Goal: Task Accomplishment & Management: Manage account settings

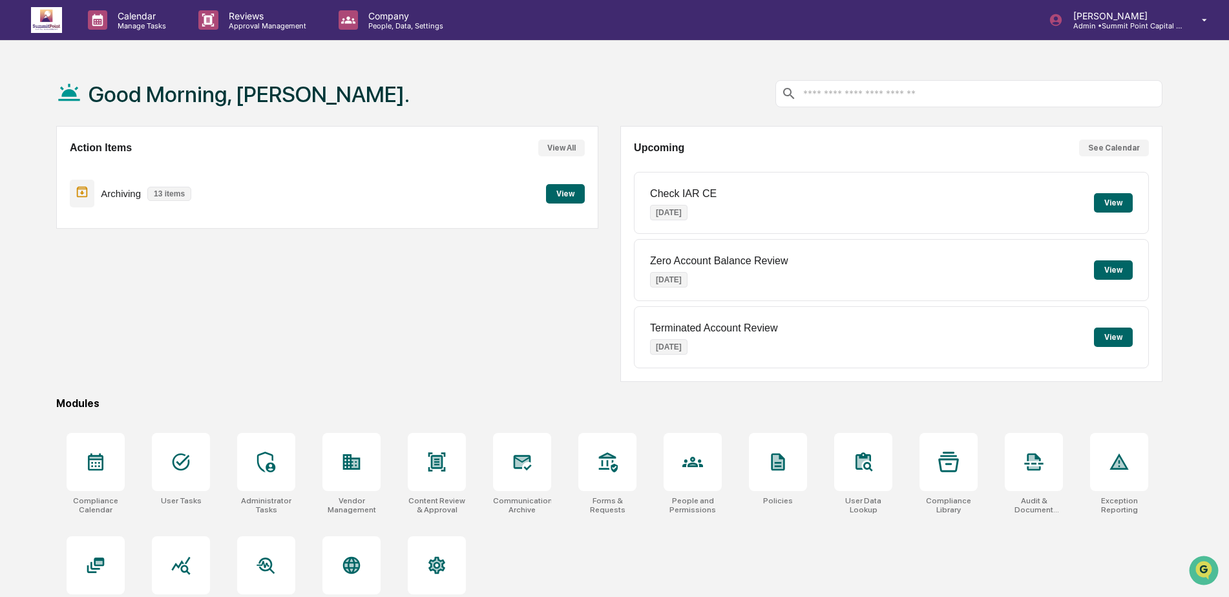
click at [323, 114] on div "Good Morning, [PERSON_NAME]." at bounding box center [609, 93] width 1106 height 65
click at [432, 167] on div "Action Items View All Archiving 13 items View" at bounding box center [327, 177] width 542 height 103
click at [556, 192] on button "View" at bounding box center [565, 193] width 39 height 19
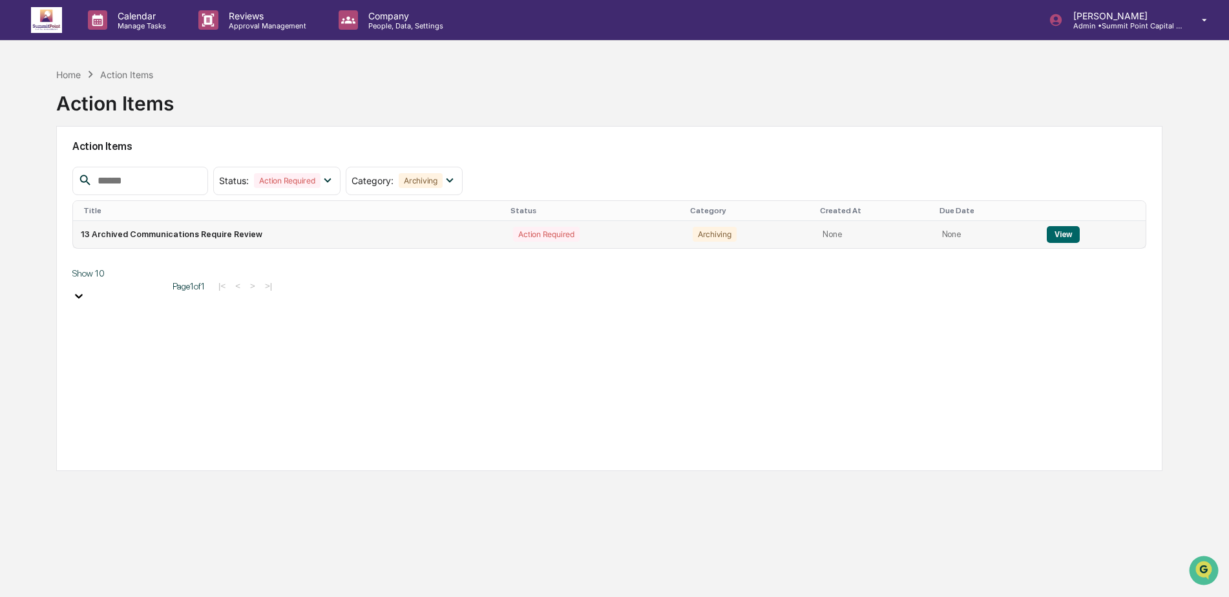
click at [1065, 229] on button "View" at bounding box center [1062, 234] width 33 height 17
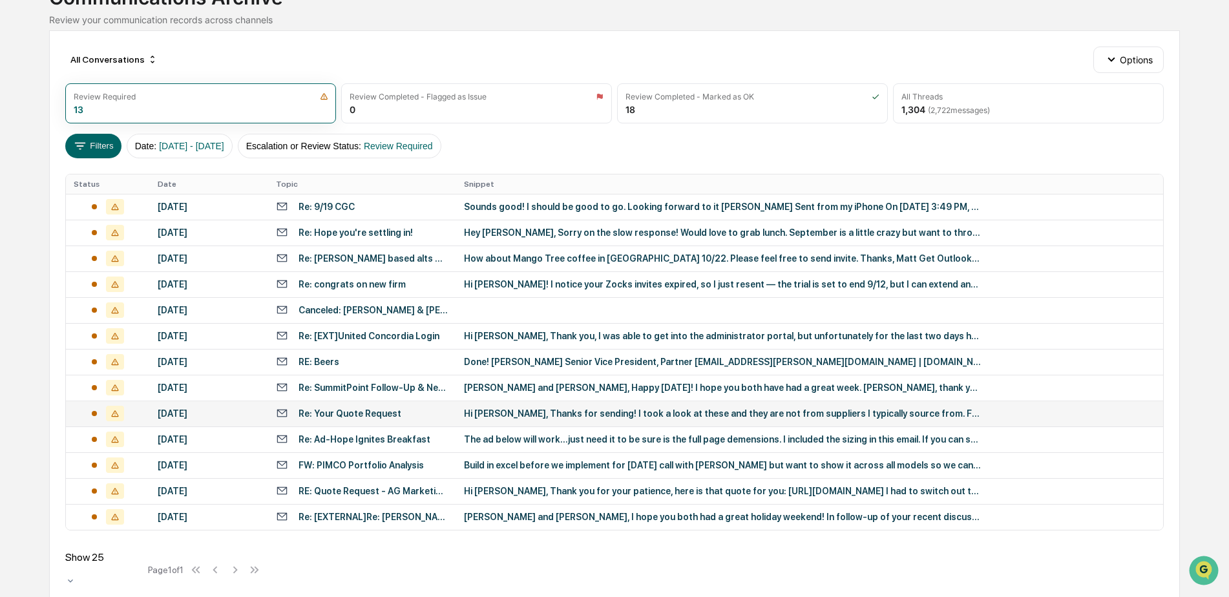
scroll to position [109, 0]
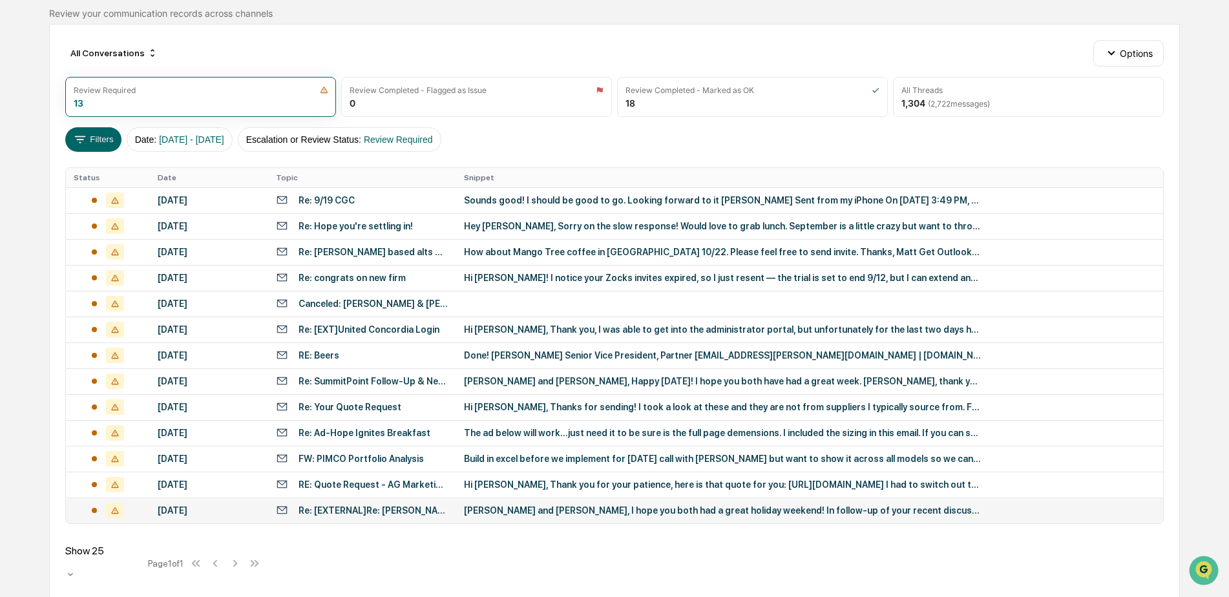
click at [433, 500] on td "Re: [EXTERNAL]Re: [PERSON_NAME]?" at bounding box center [362, 510] width 188 height 26
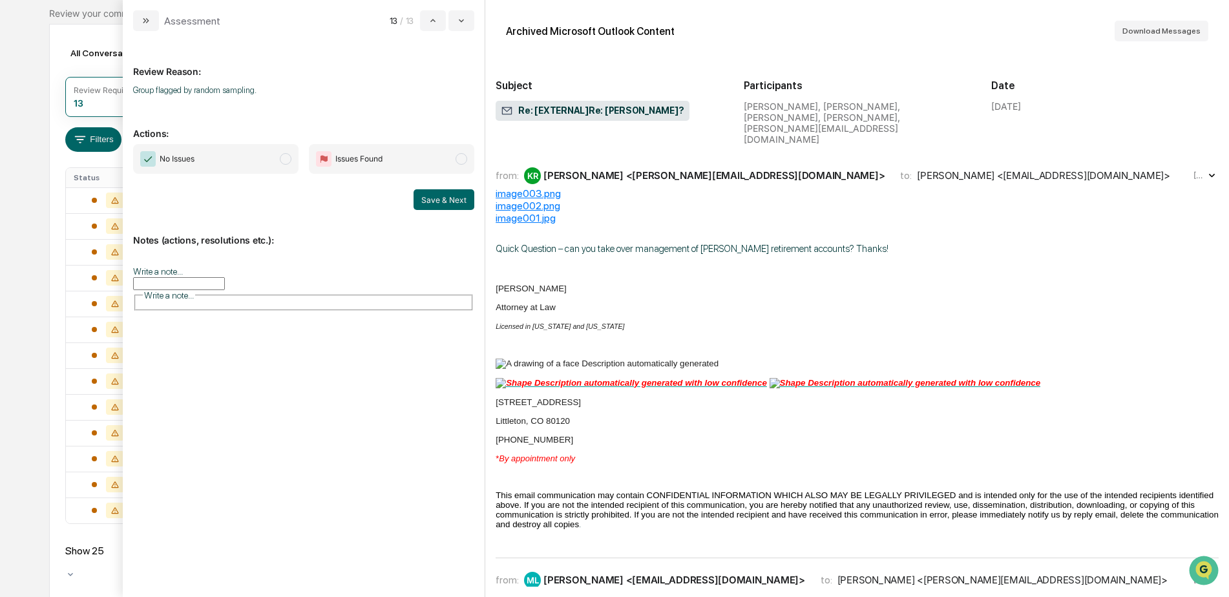
click at [176, 158] on span "No Issues" at bounding box center [177, 158] width 35 height 13
click at [421, 196] on button "Save & Next" at bounding box center [443, 199] width 61 height 21
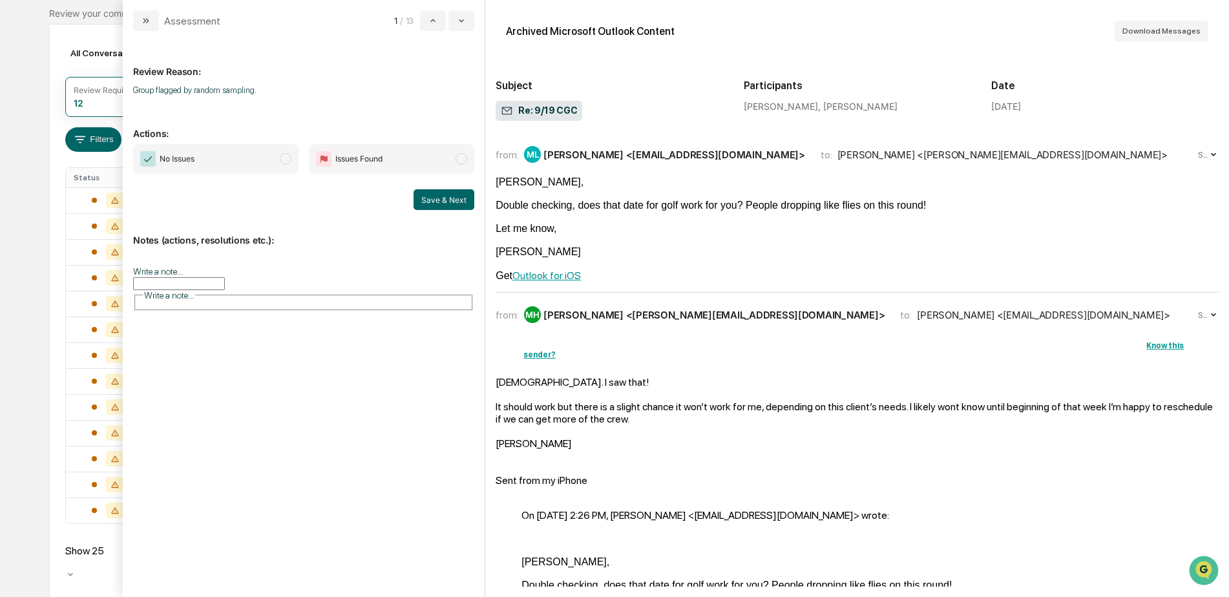
scroll to position [83, 0]
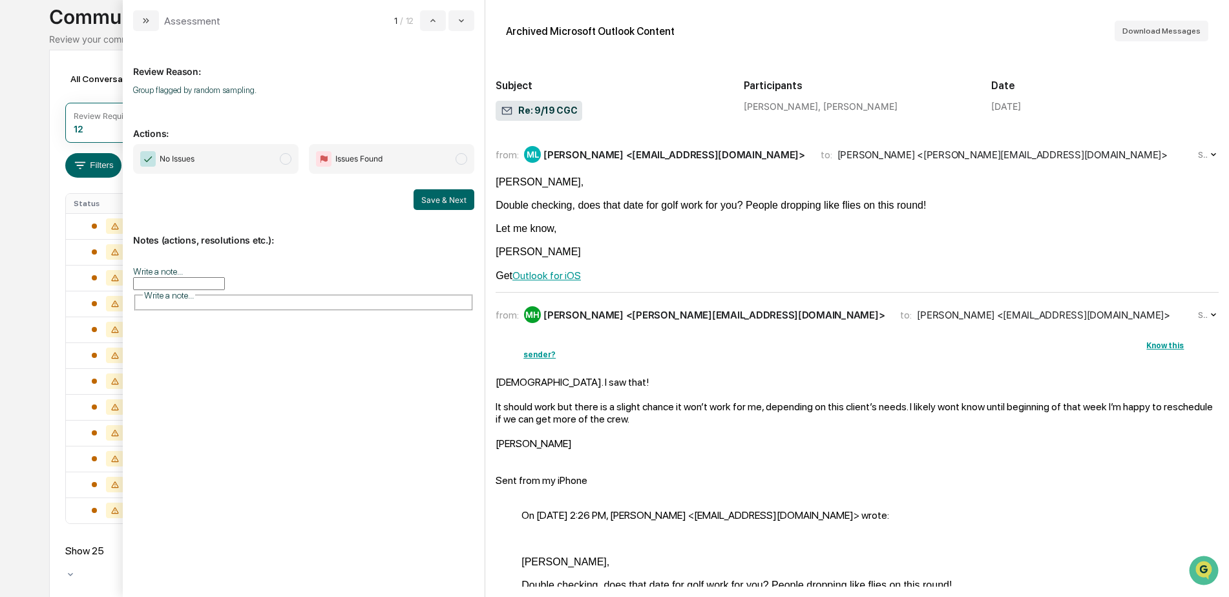
click at [213, 148] on span "No Issues" at bounding box center [215, 159] width 165 height 30
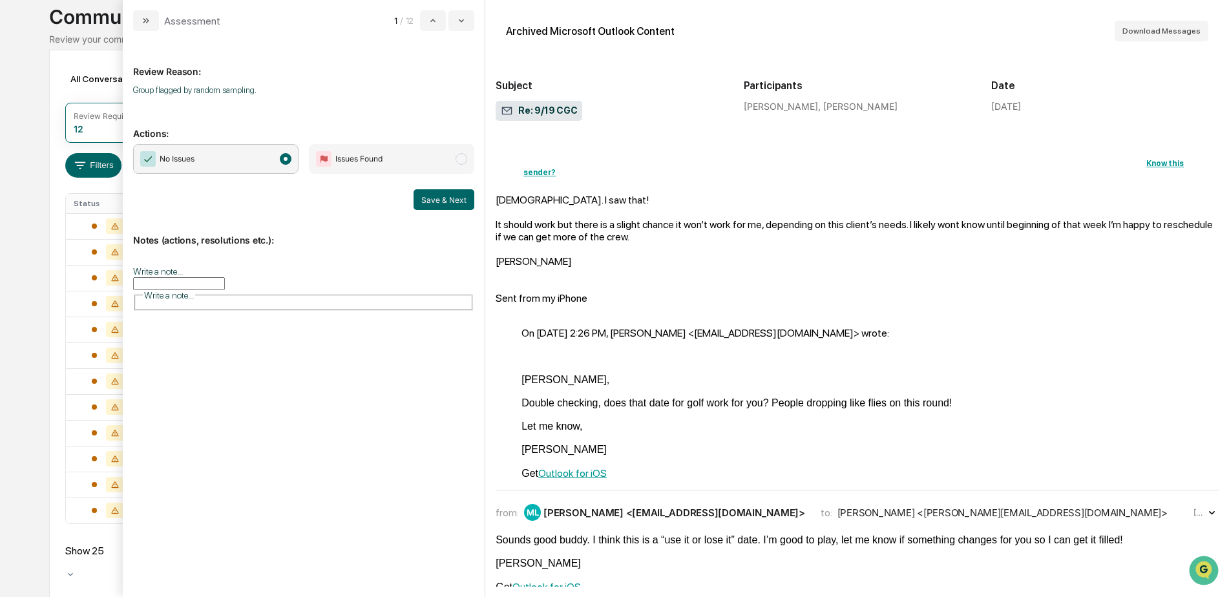
scroll to position [194, 0]
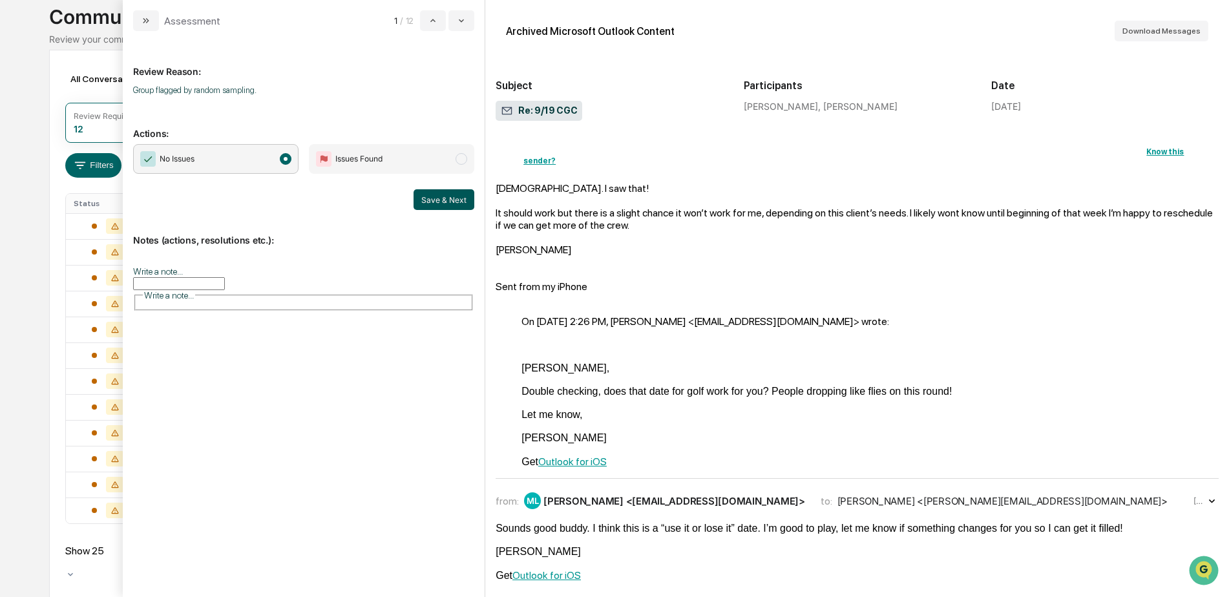
click at [457, 199] on button "Save & Next" at bounding box center [443, 199] width 61 height 21
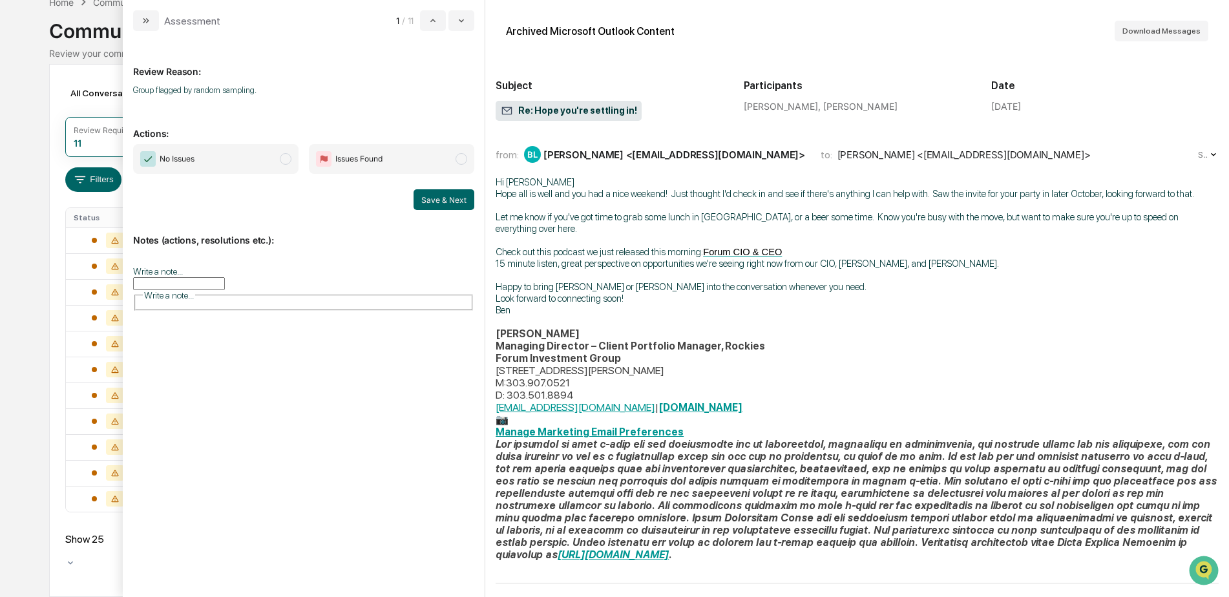
scroll to position [57, 0]
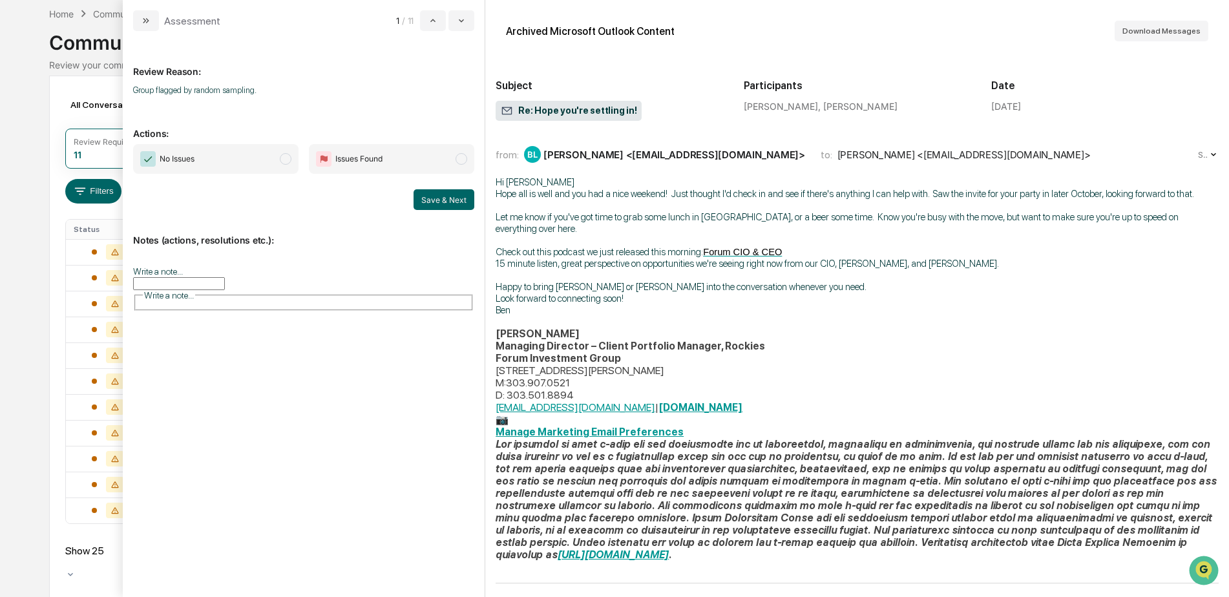
click at [271, 165] on span "No Issues" at bounding box center [215, 159] width 165 height 30
click at [446, 202] on button "Save & Next" at bounding box center [443, 199] width 61 height 21
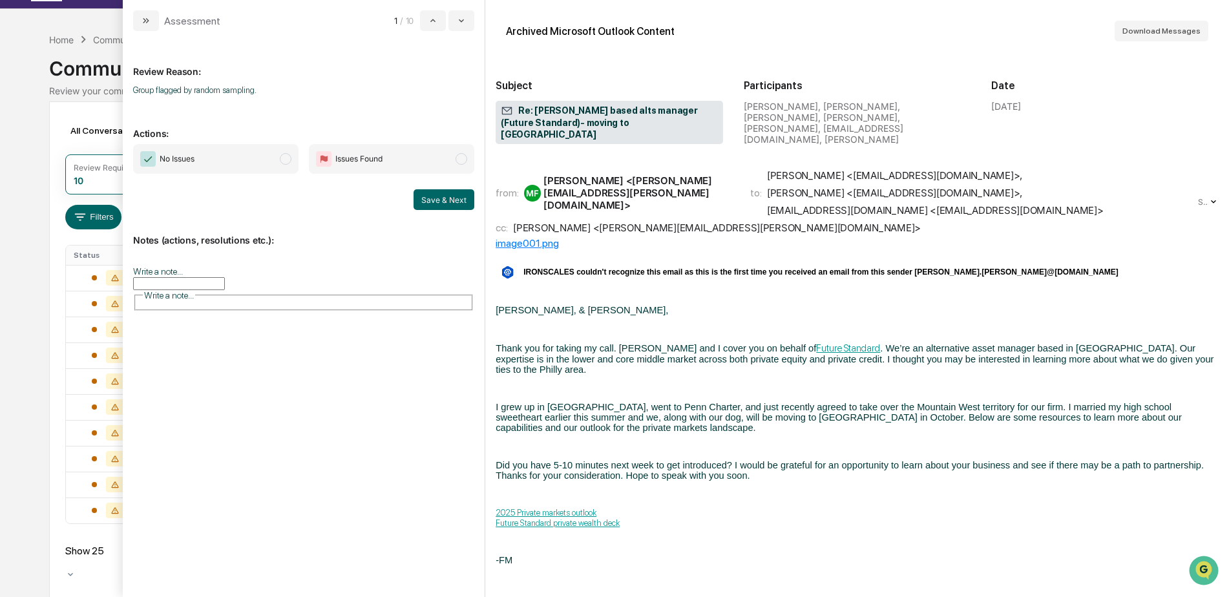
click at [210, 165] on span "No Issues" at bounding box center [215, 159] width 165 height 30
click at [450, 197] on button "Save & Next" at bounding box center [443, 199] width 61 height 21
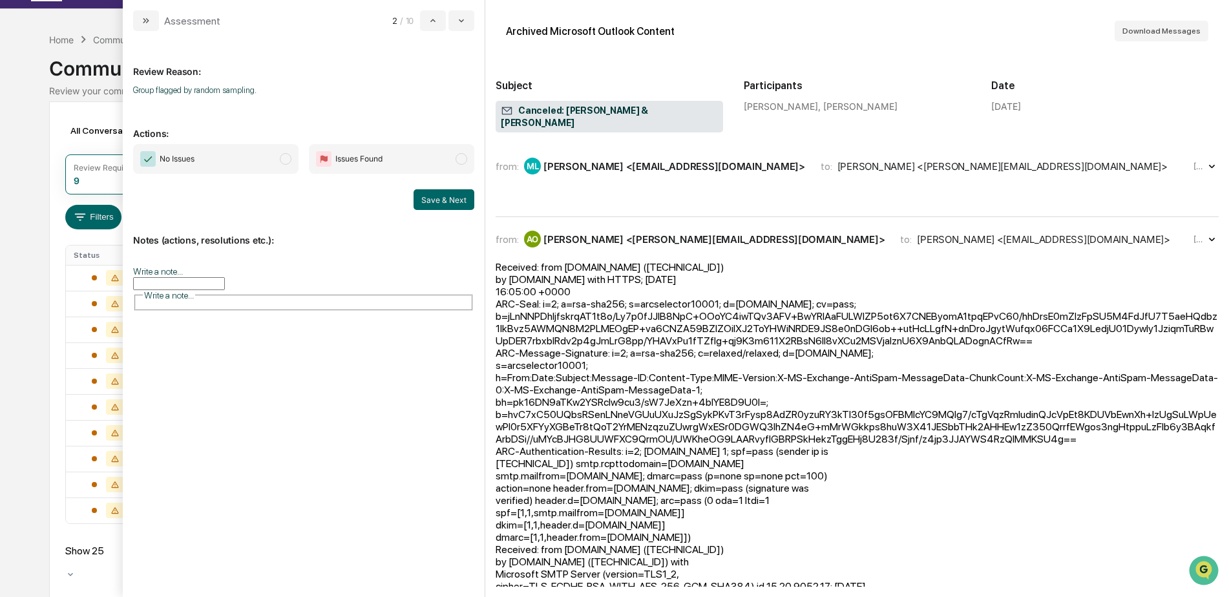
scroll to position [6, 0]
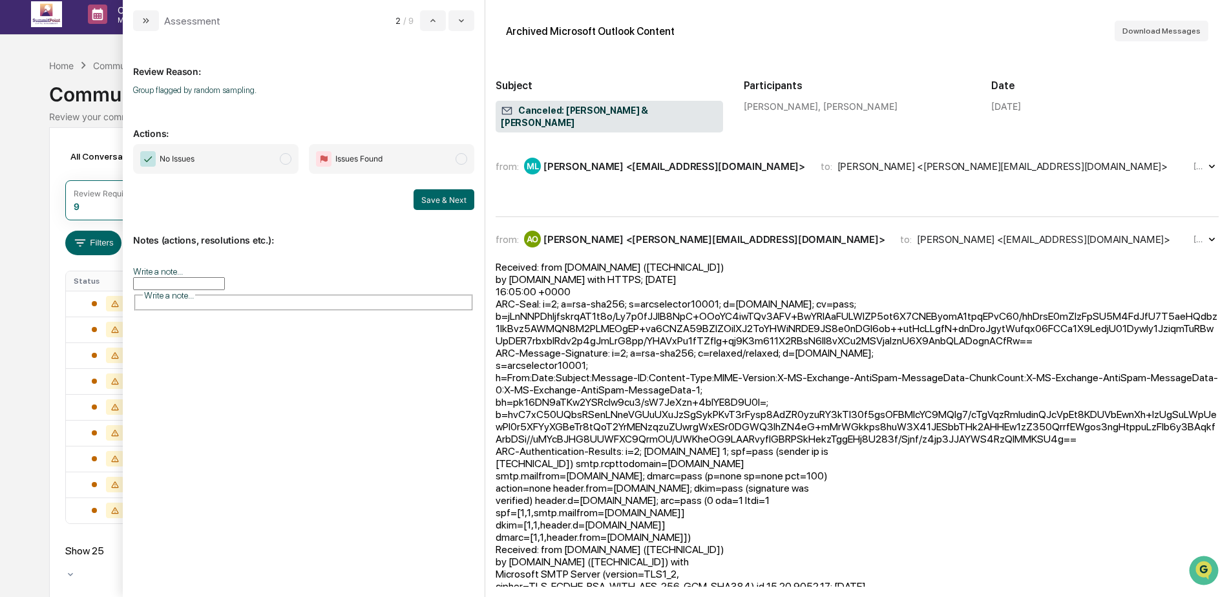
click at [230, 169] on span "No Issues" at bounding box center [215, 159] width 165 height 30
click at [431, 203] on button "Save & Next" at bounding box center [443, 199] width 61 height 21
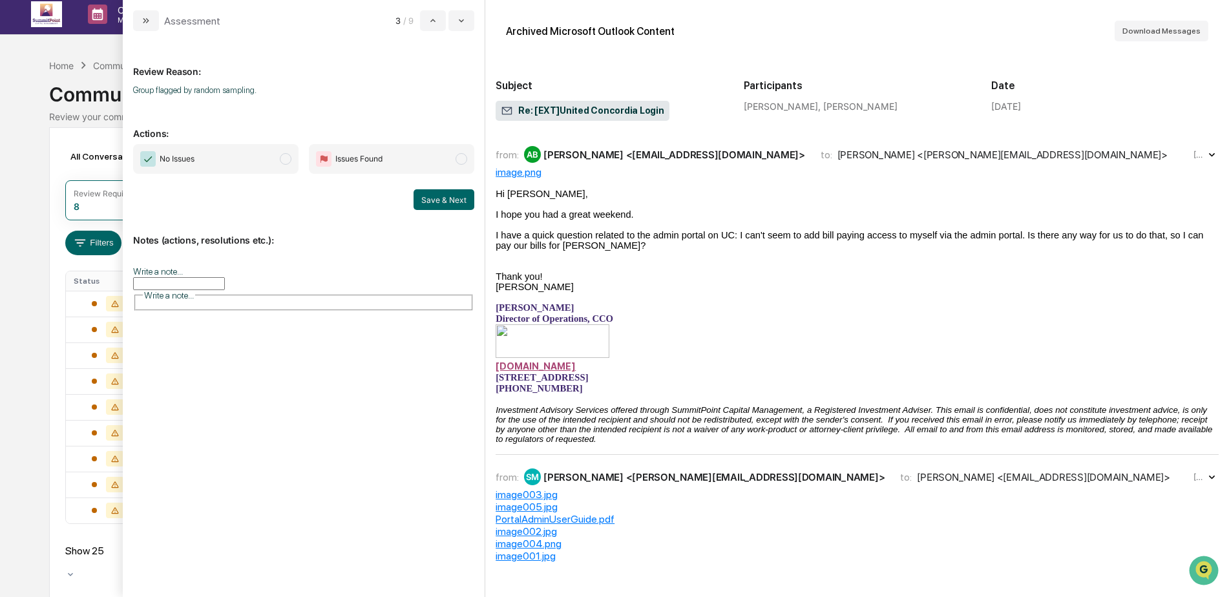
click at [212, 159] on span "No Issues" at bounding box center [215, 159] width 165 height 30
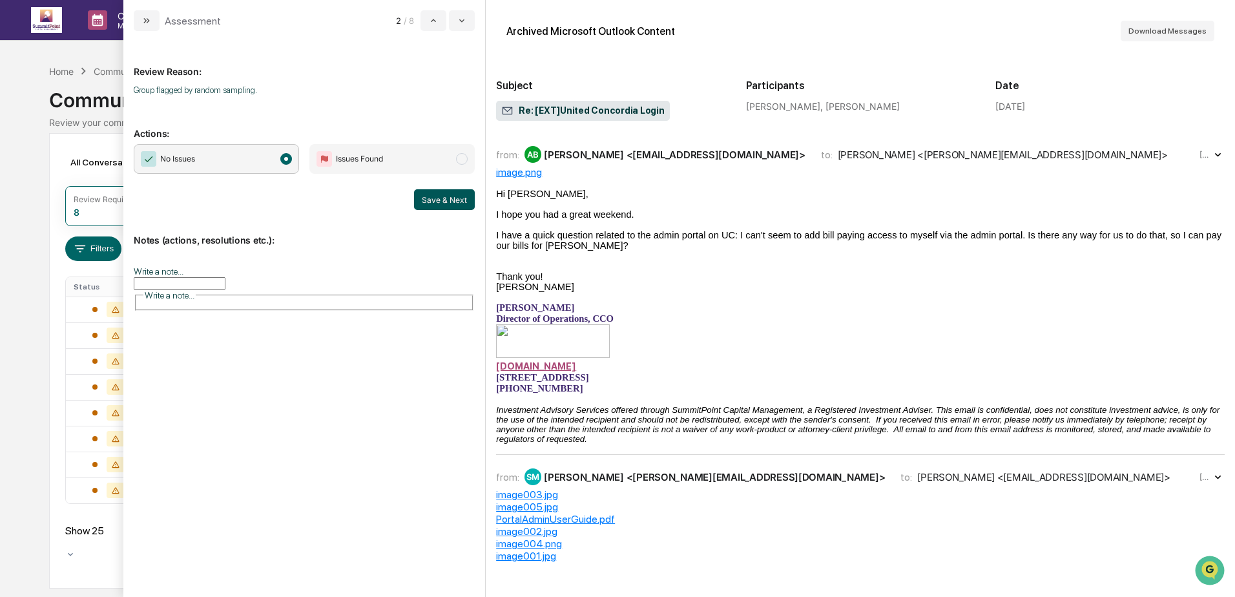
click at [422, 200] on button "Save & Next" at bounding box center [444, 199] width 61 height 21
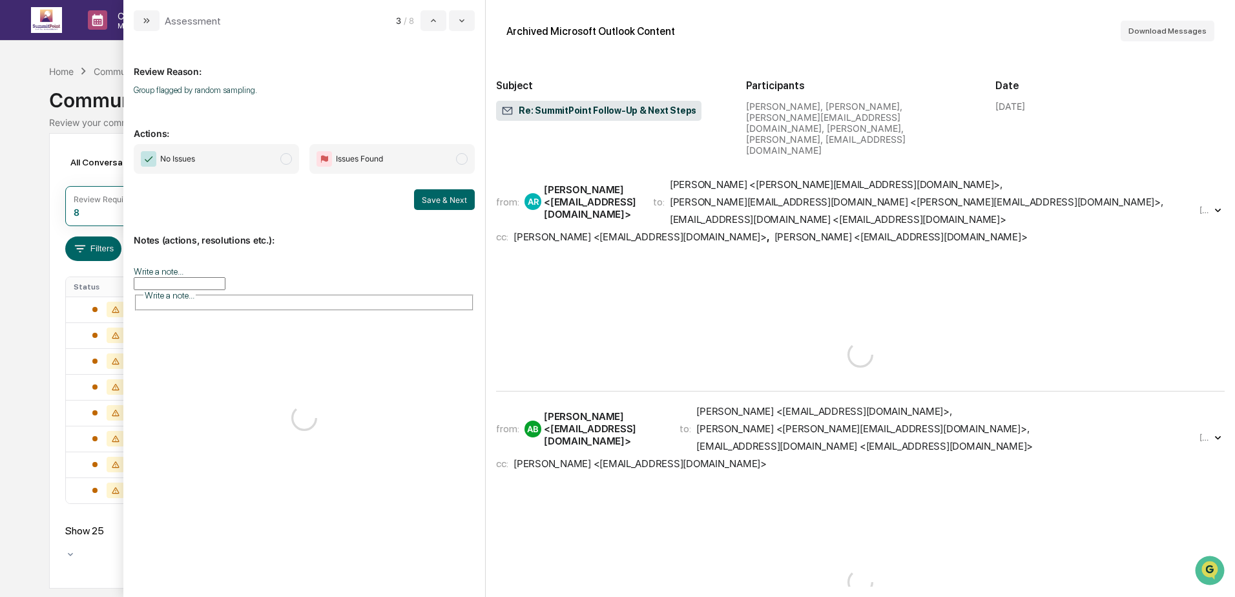
click at [203, 165] on span "No Issues" at bounding box center [216, 159] width 165 height 30
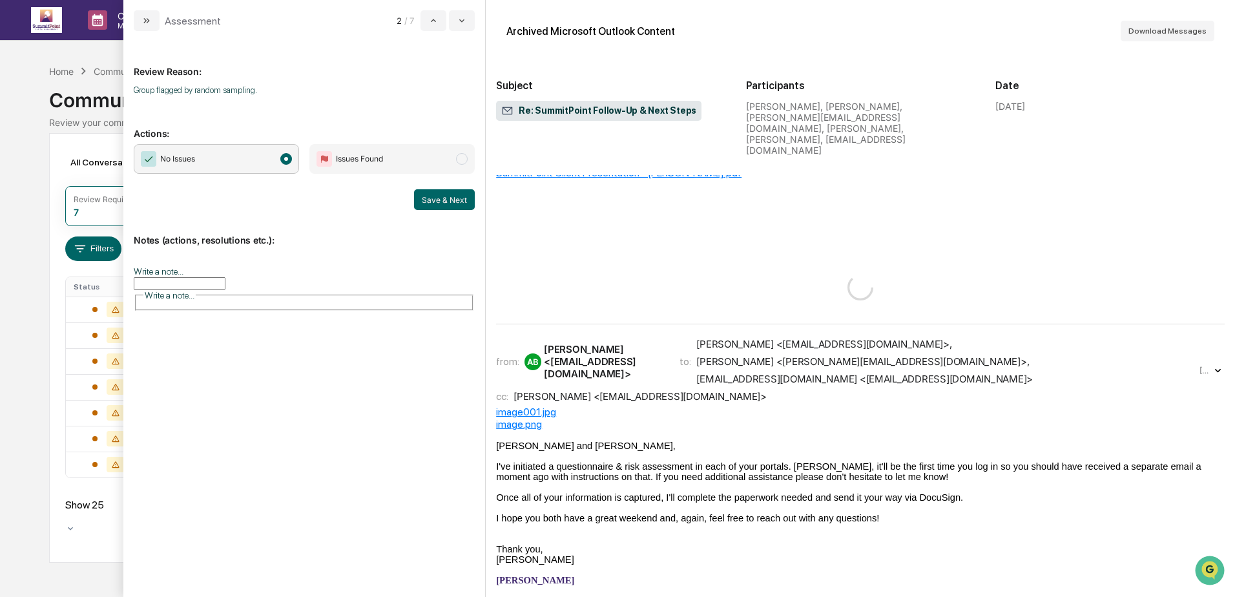
scroll to position [194, 0]
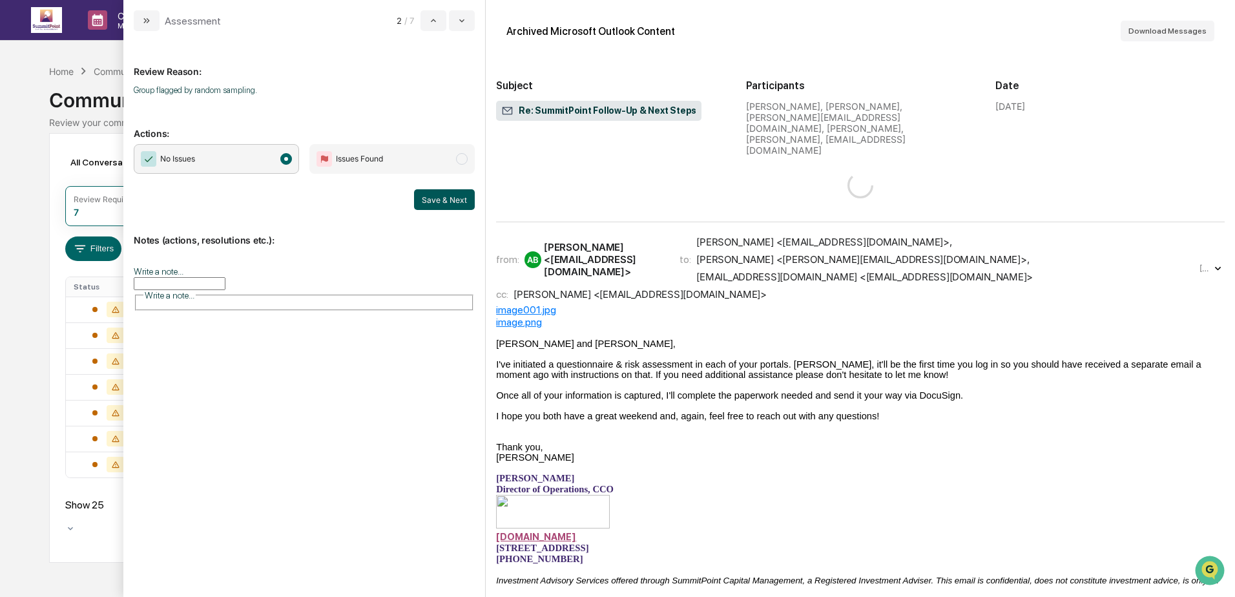
click at [453, 198] on button "Save & Next" at bounding box center [444, 199] width 61 height 21
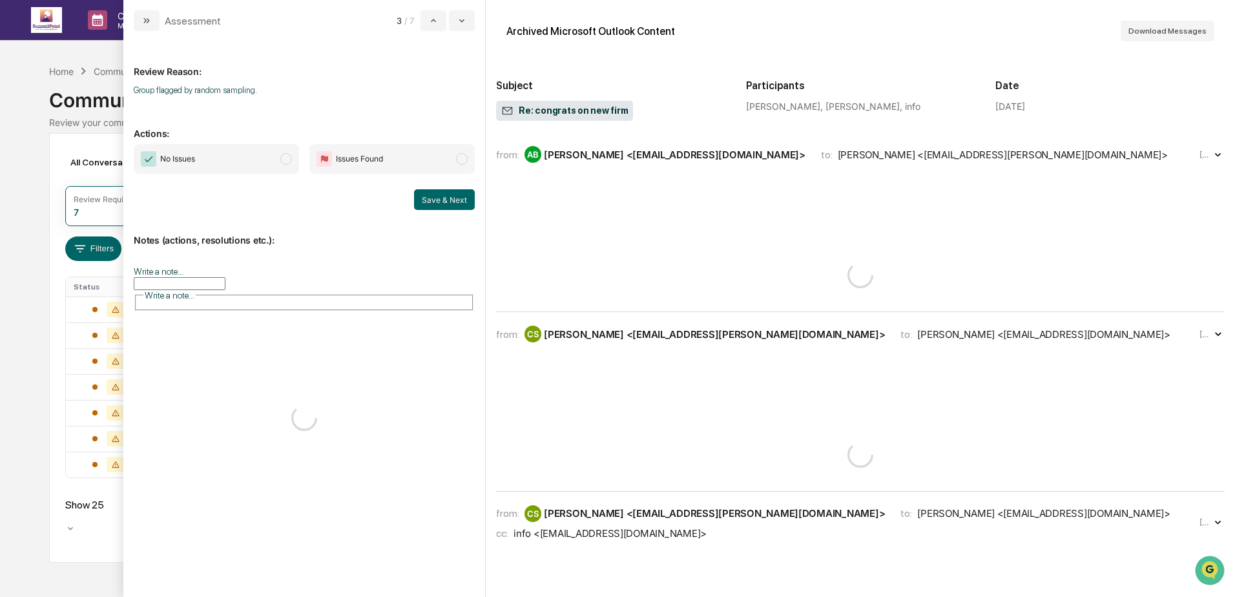
click at [229, 165] on span "No Issues" at bounding box center [216, 159] width 165 height 30
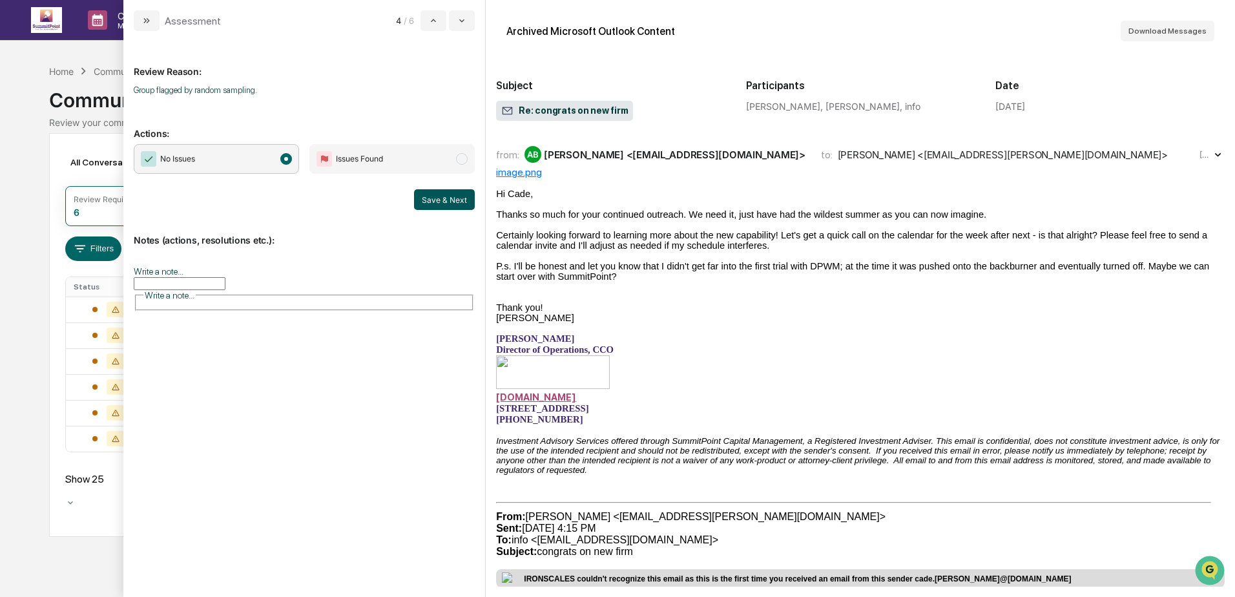
click at [448, 209] on button "Save & Next" at bounding box center [444, 199] width 61 height 21
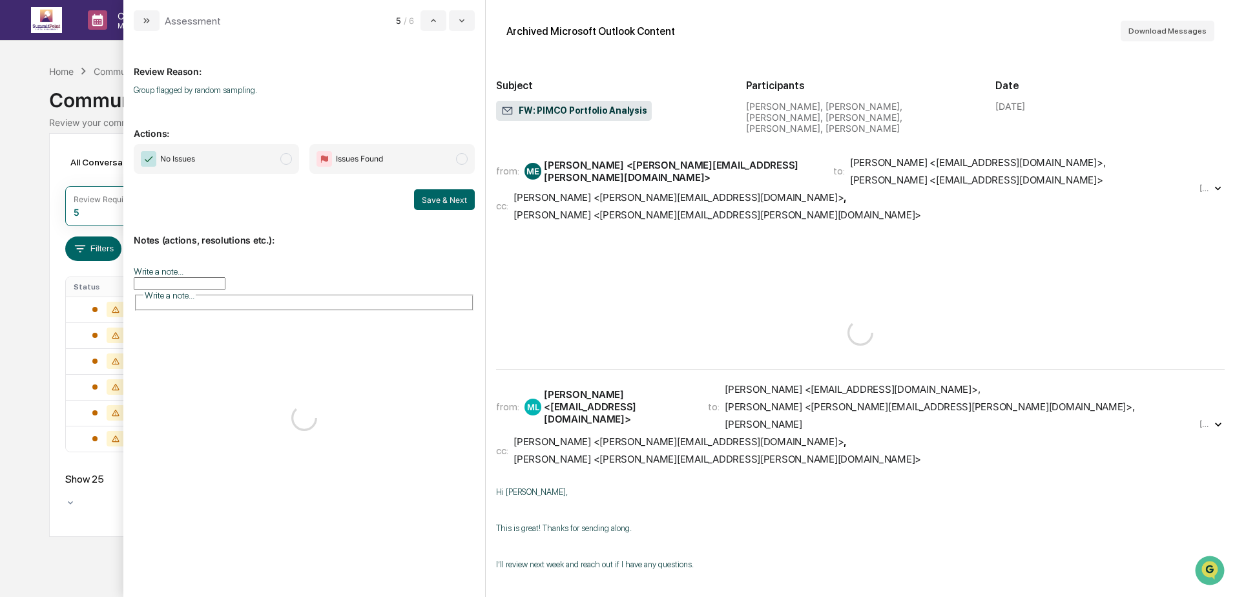
click at [225, 165] on span "No Issues" at bounding box center [216, 159] width 165 height 30
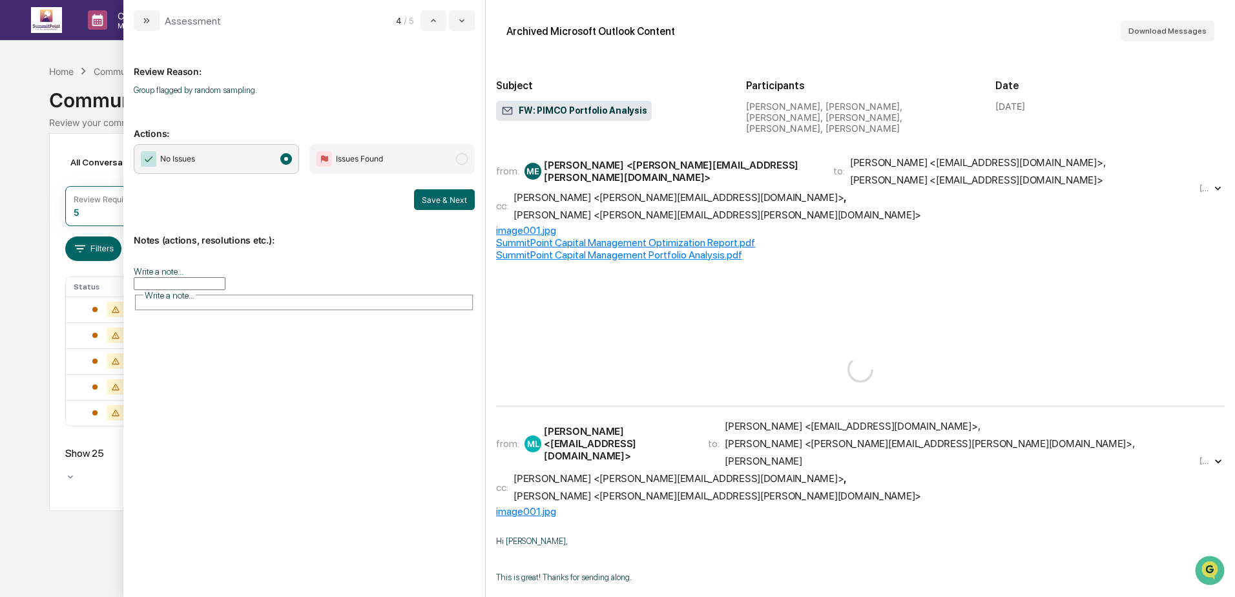
click at [448, 202] on button "Save & Next" at bounding box center [444, 199] width 61 height 21
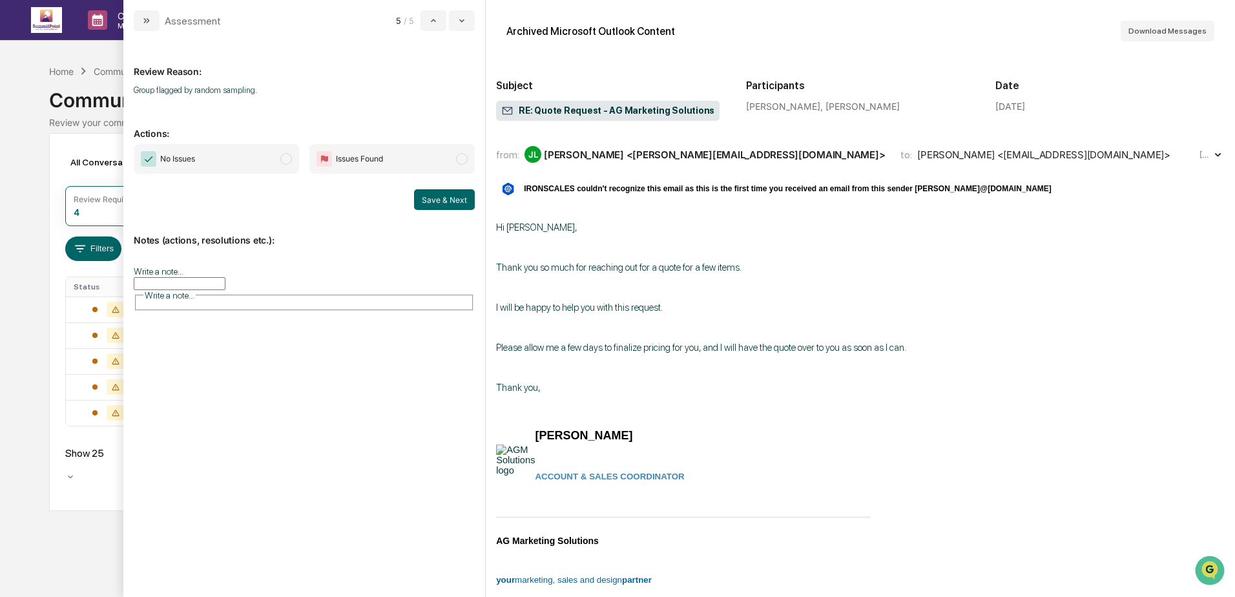
click at [231, 156] on span "No Issues" at bounding box center [216, 159] width 165 height 30
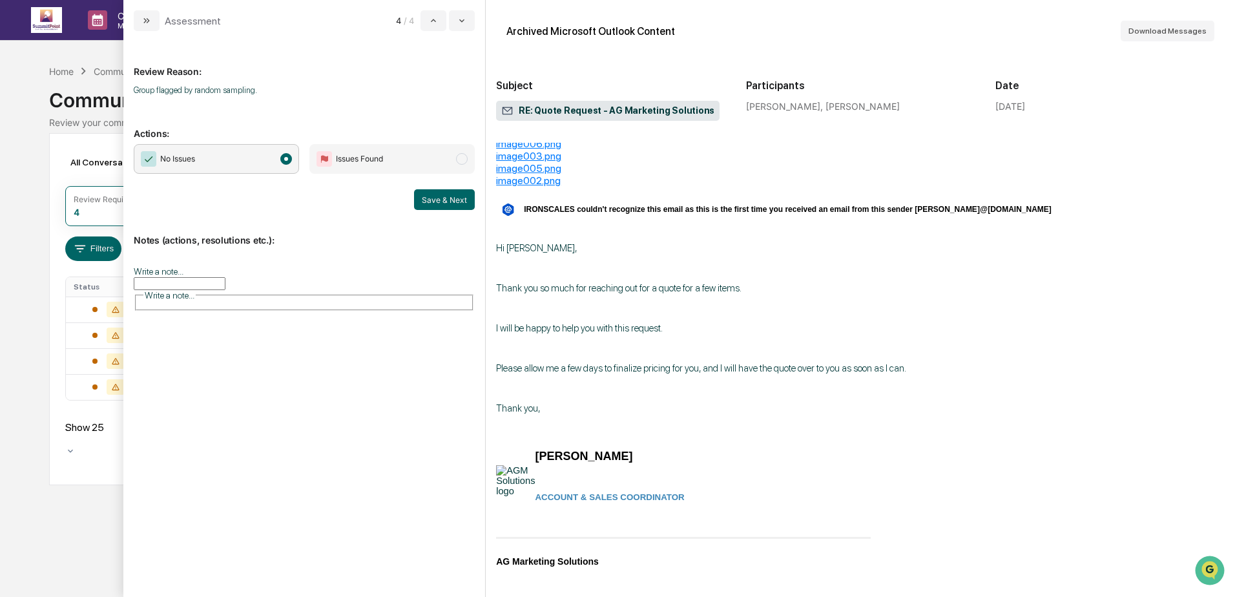
scroll to position [129, 0]
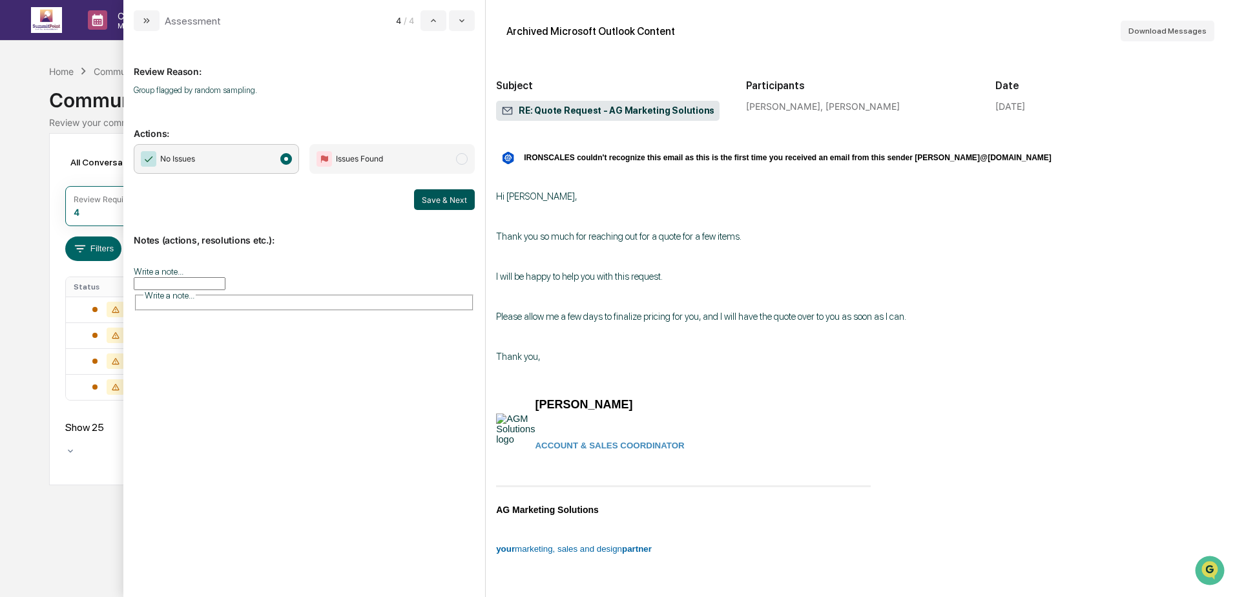
click at [438, 198] on button "Save & Next" at bounding box center [444, 199] width 61 height 21
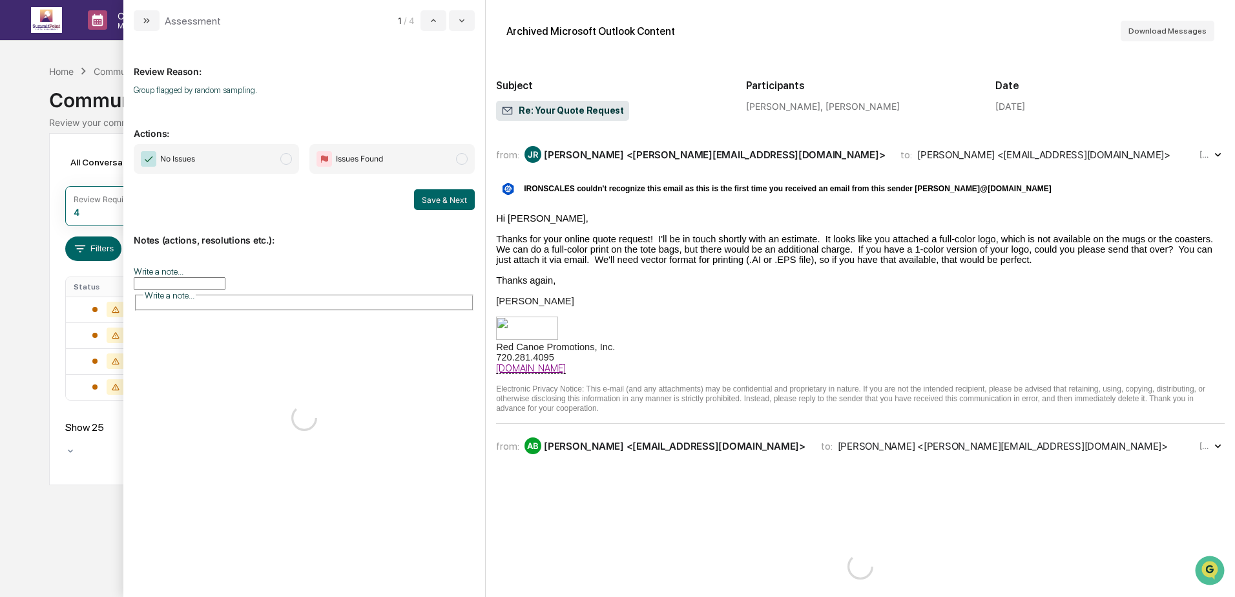
click at [238, 160] on span "No Issues" at bounding box center [216, 159] width 165 height 30
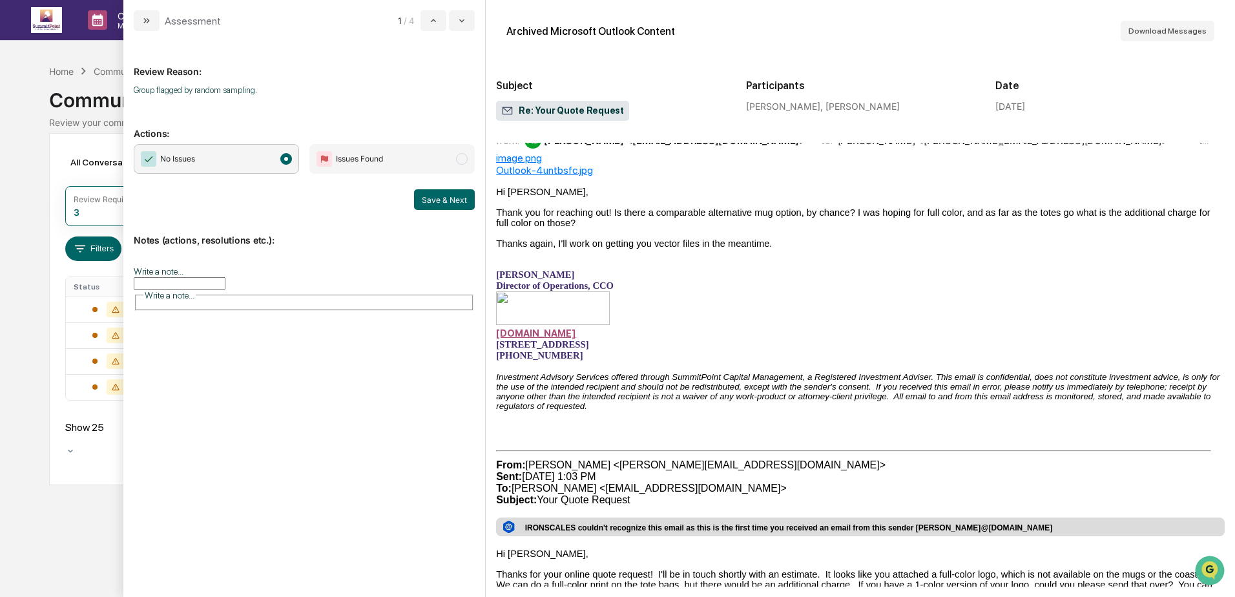
scroll to position [323, 0]
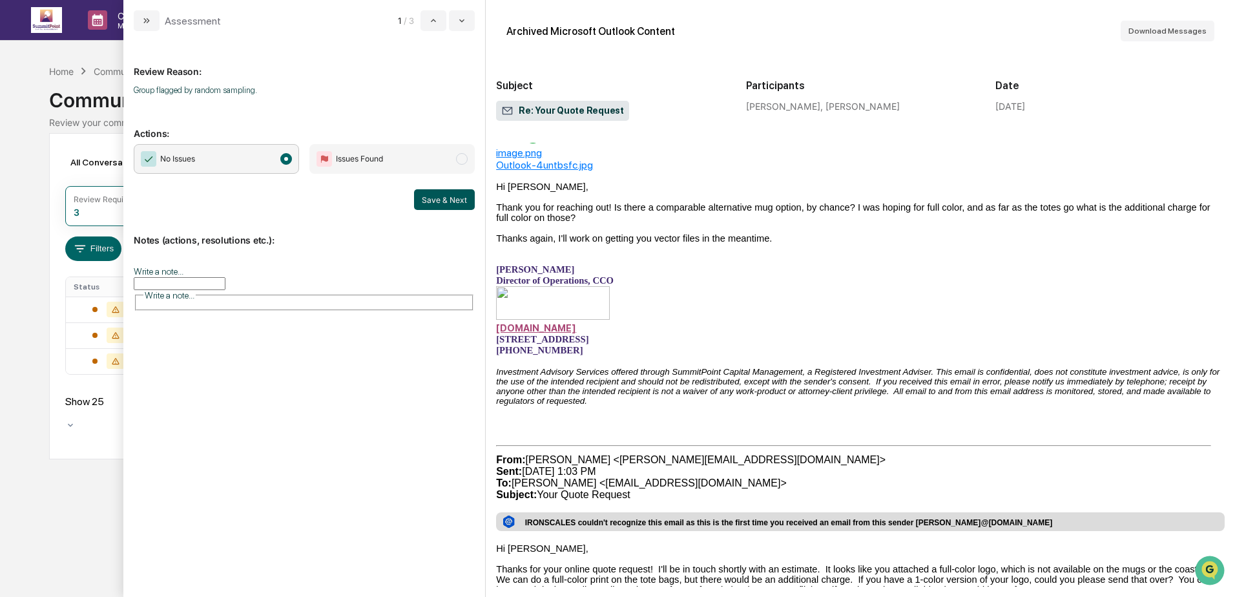
click at [420, 196] on button "Save & Next" at bounding box center [444, 199] width 61 height 21
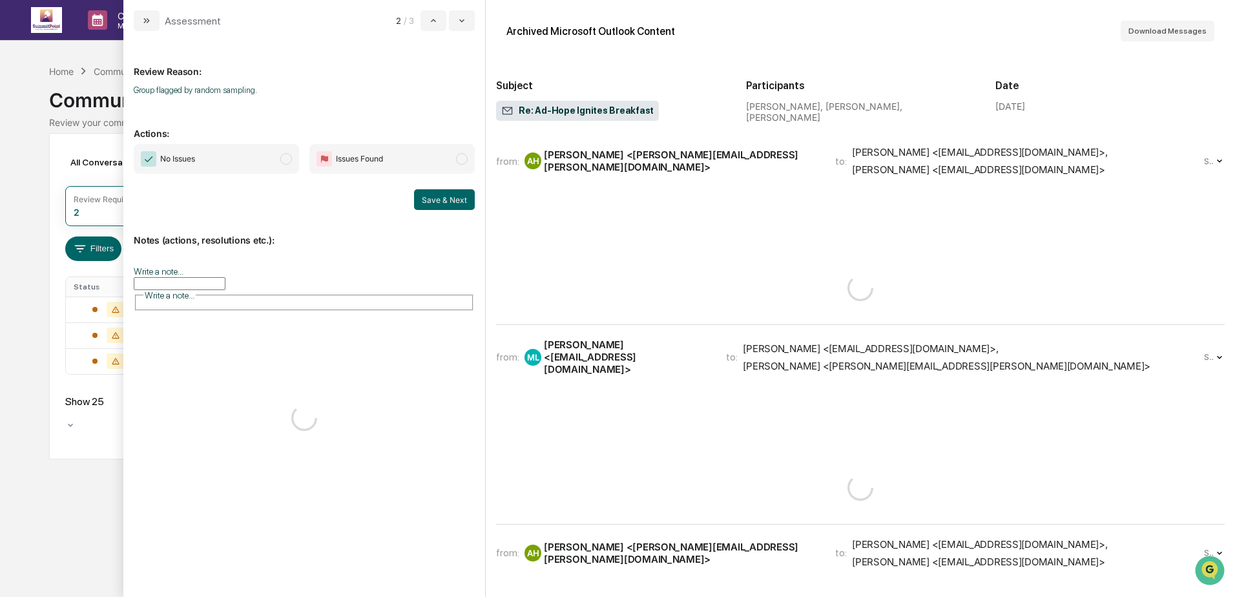
drag, startPoint x: 232, startPoint y: 160, endPoint x: 364, endPoint y: 187, distance: 134.7
click at [234, 160] on span "No Issues" at bounding box center [216, 159] width 165 height 30
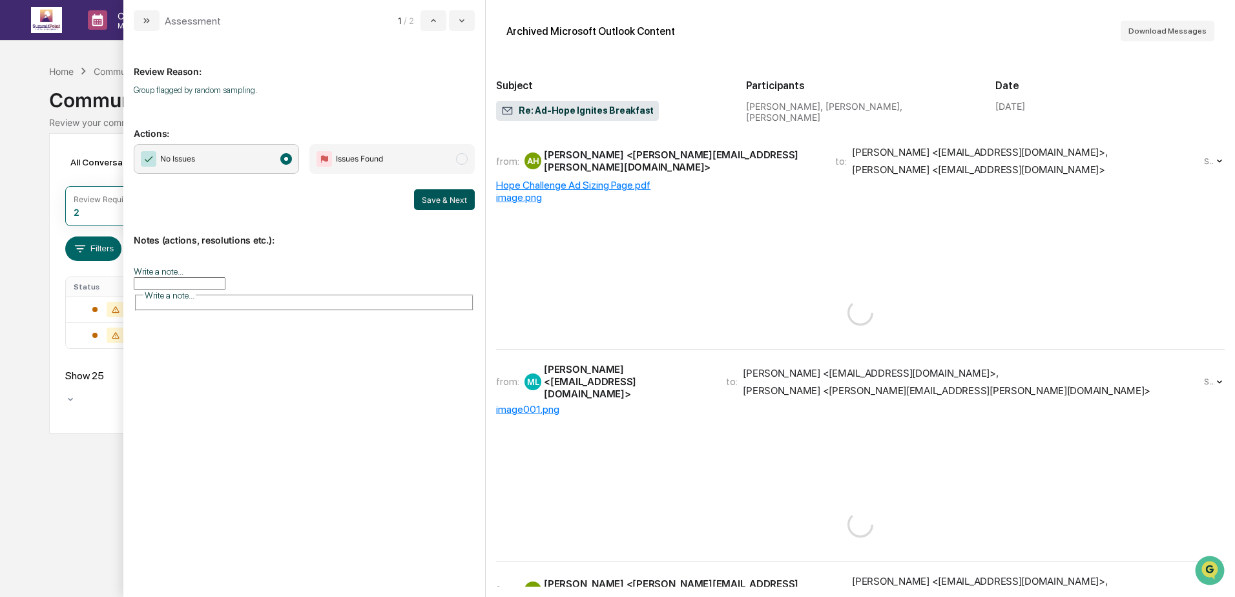
click at [442, 202] on button "Save & Next" at bounding box center [444, 199] width 61 height 21
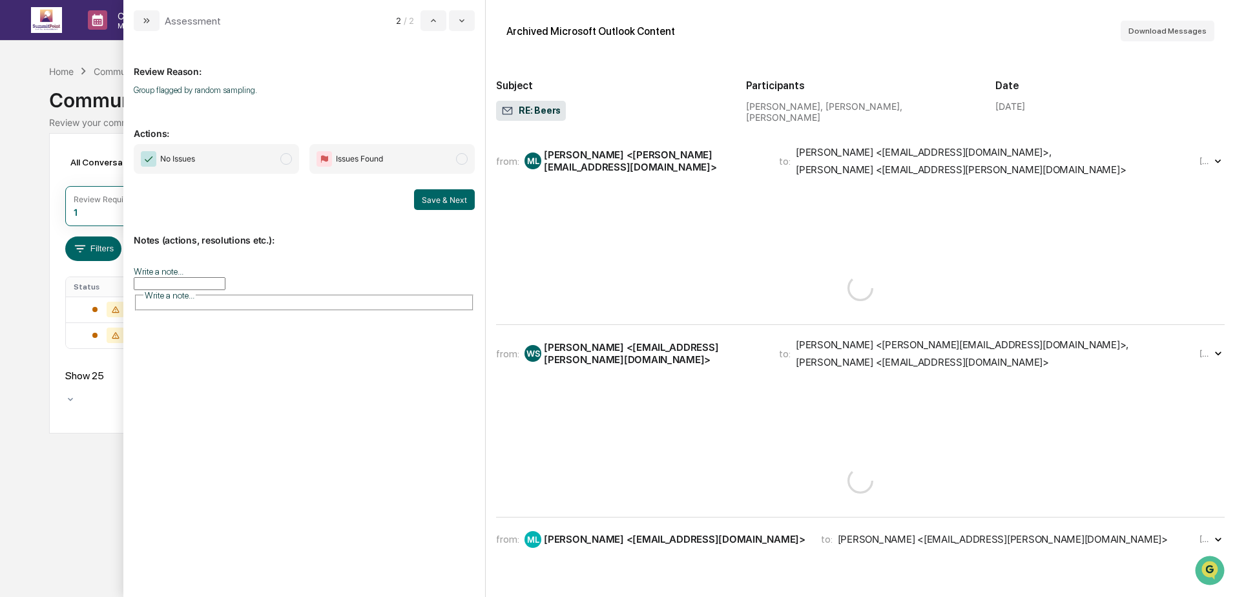
click at [261, 156] on span "No Issues" at bounding box center [216, 159] width 165 height 30
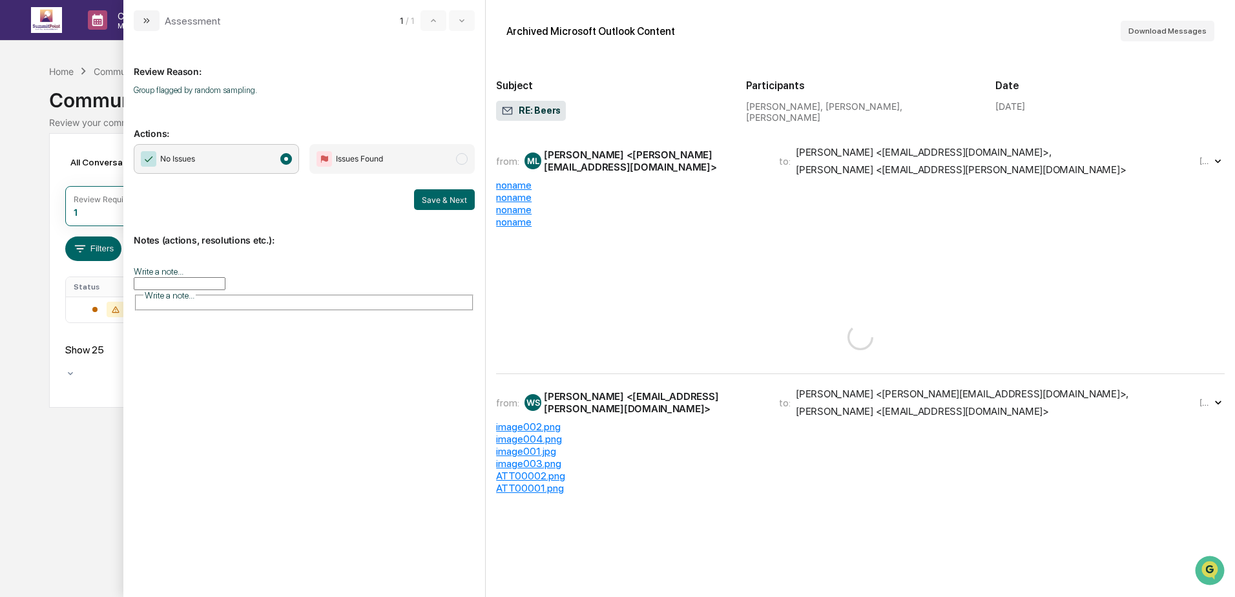
click at [423, 198] on button "Save & Next" at bounding box center [444, 199] width 61 height 21
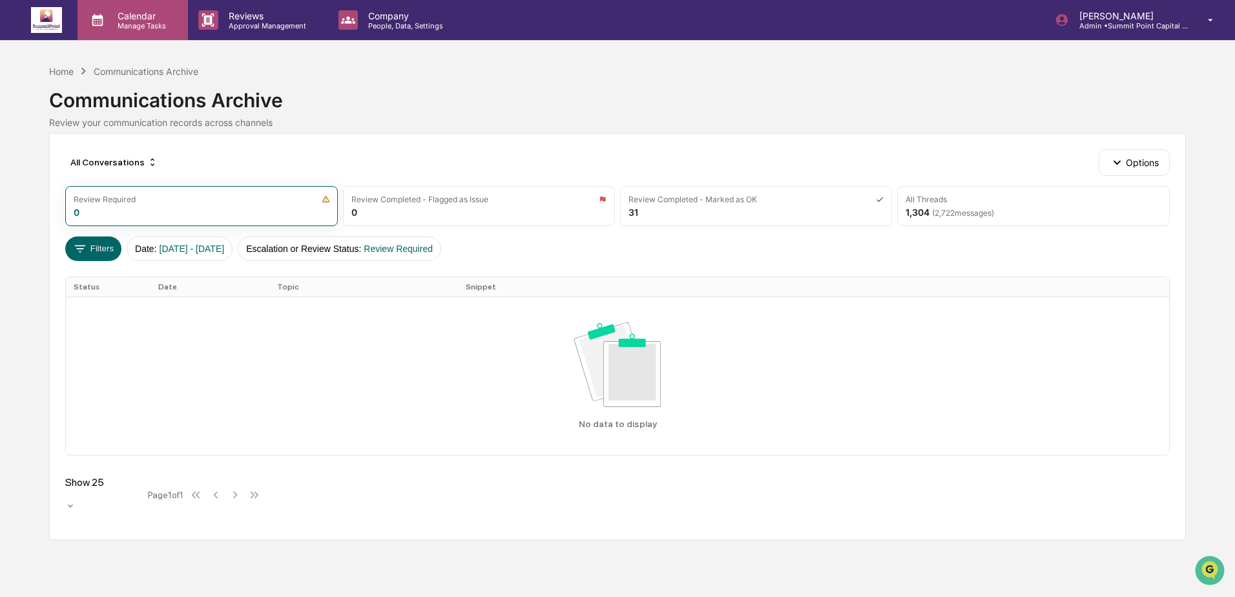
click at [127, 25] on p "Manage Tasks" at bounding box center [139, 25] width 65 height 9
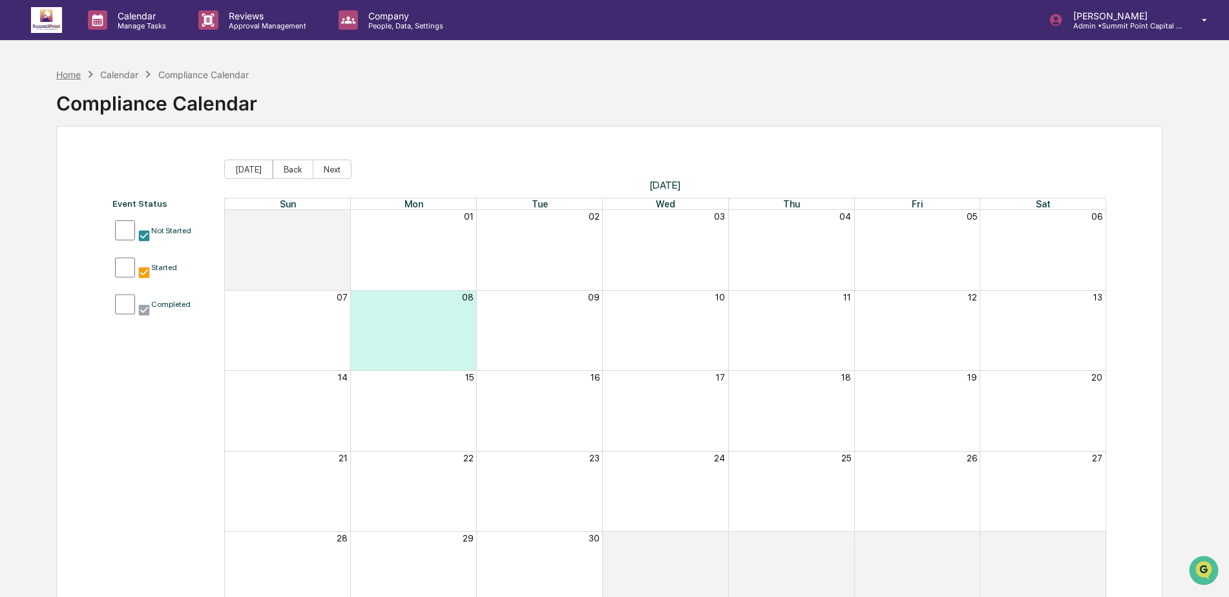
click at [76, 76] on div "Home" at bounding box center [68, 74] width 25 height 11
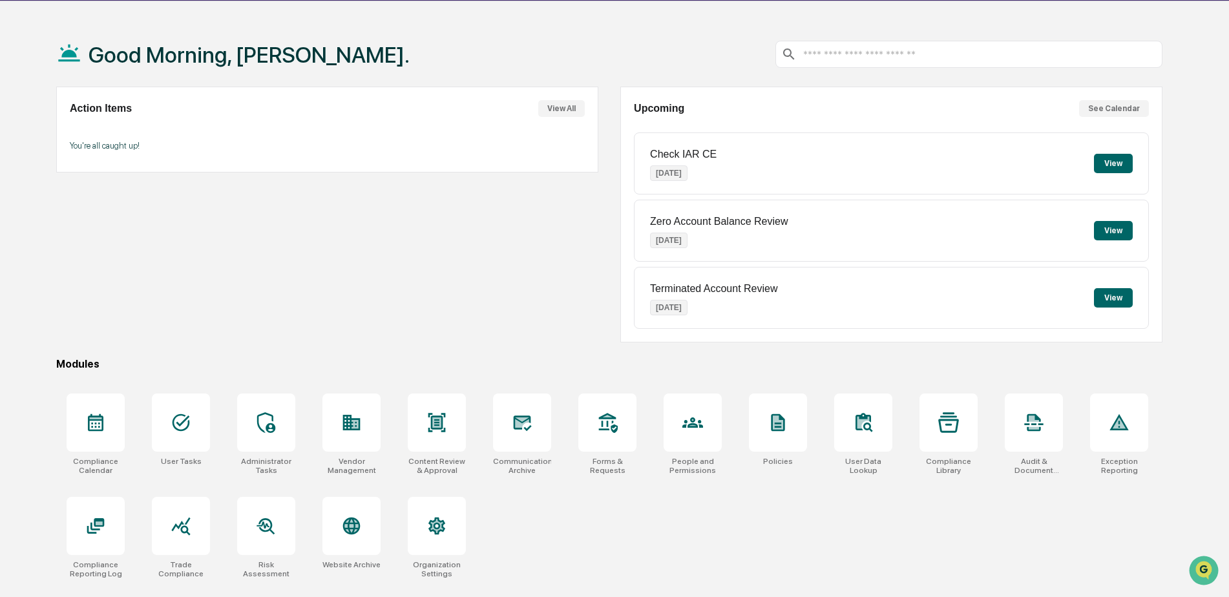
scroll to position [61, 0]
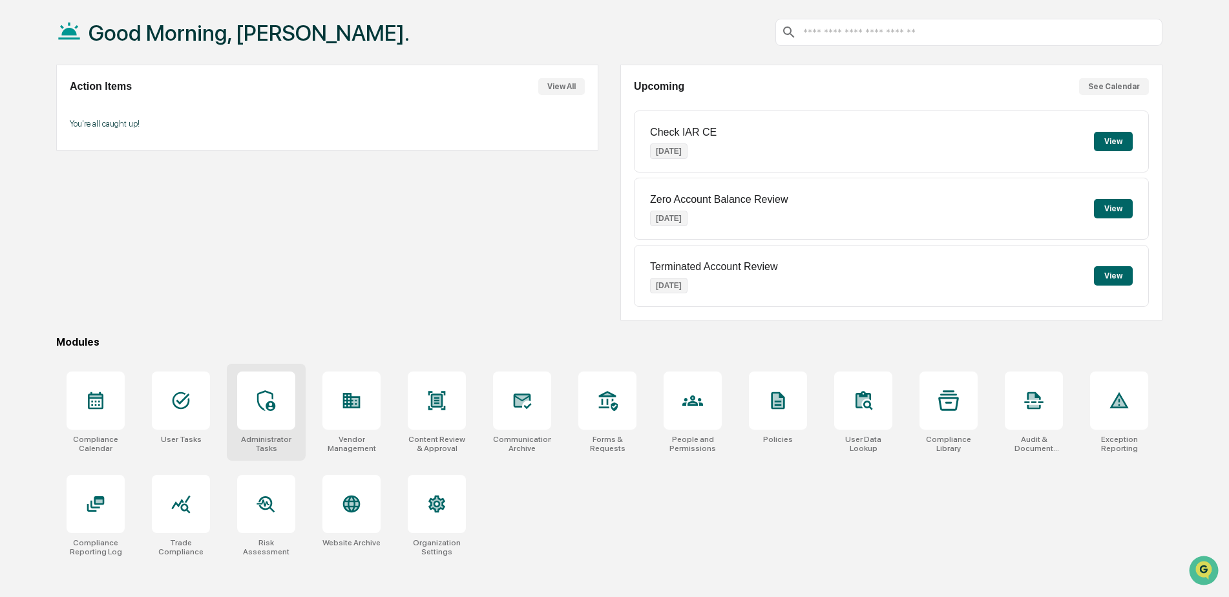
click at [267, 396] on icon at bounding box center [266, 400] width 21 height 21
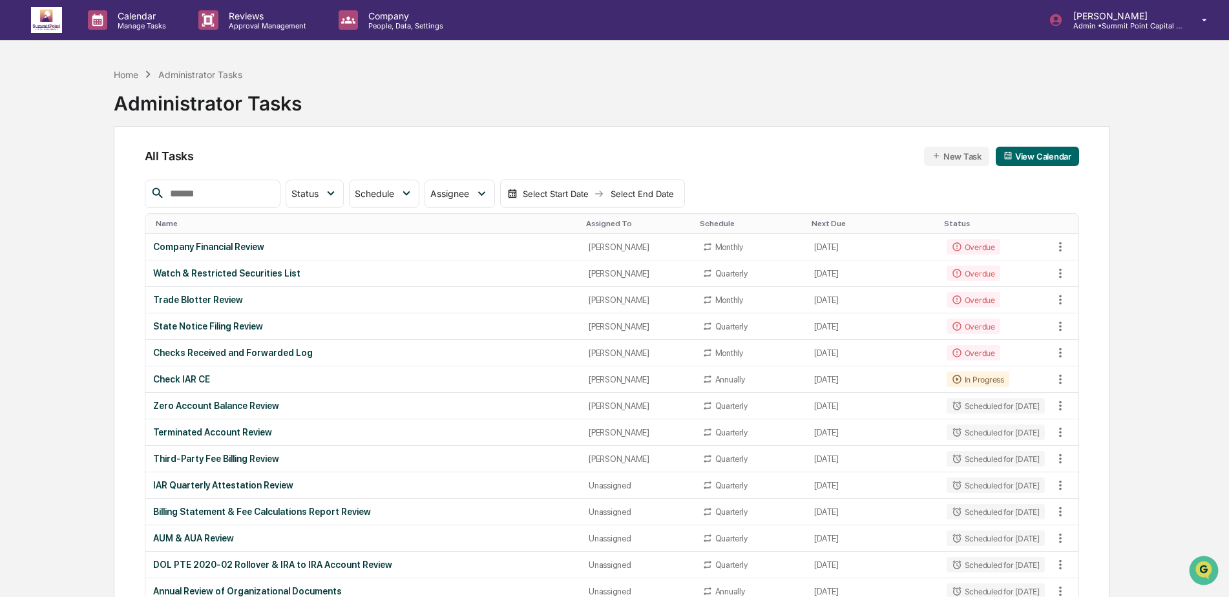
click at [530, 78] on div "Home Administrator Tasks Administrator Tasks" at bounding box center [611, 93] width 995 height 65
